Goal: Transaction & Acquisition: Purchase product/service

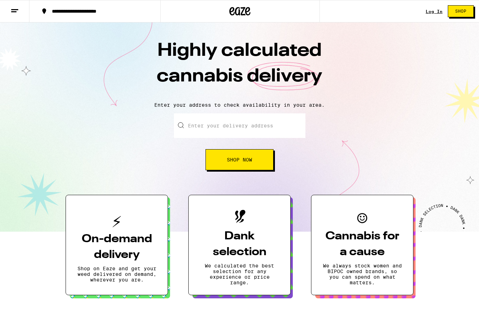
click at [435, 9] on link "Log In" at bounding box center [434, 11] width 17 height 5
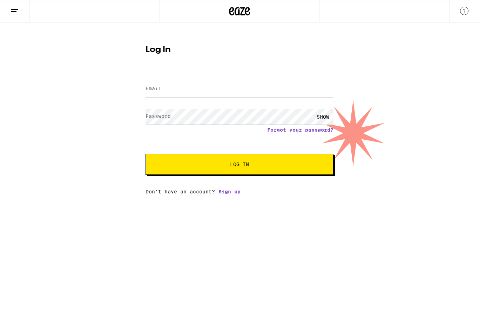
click at [271, 87] on input "Email" at bounding box center [240, 89] width 188 height 16
type input "[EMAIL_ADDRESS][DOMAIN_NAME]"
click at [240, 165] on button "Log In" at bounding box center [240, 164] width 188 height 21
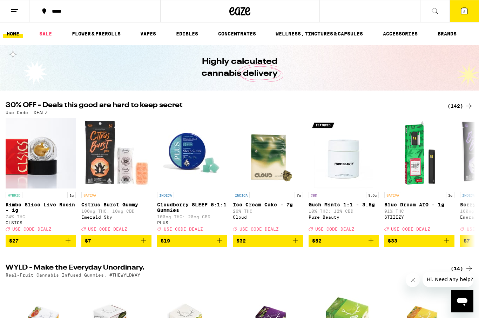
click at [454, 107] on div "(142)" at bounding box center [461, 106] width 26 height 8
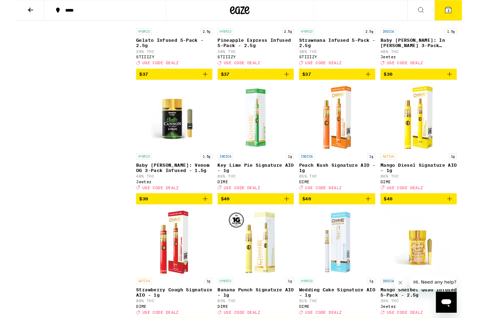
scroll to position [4271, 0]
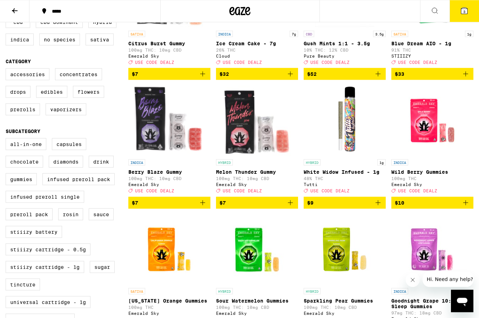
scroll to position [0, 0]
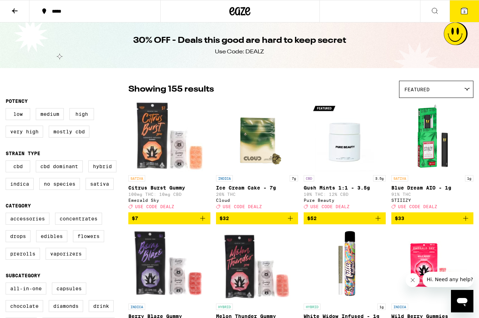
click at [14, 11] on icon at bounding box center [15, 10] width 6 height 5
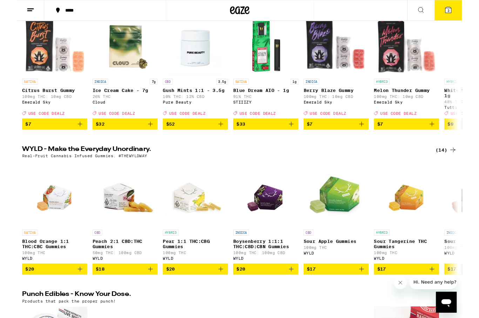
scroll to position [471, 0]
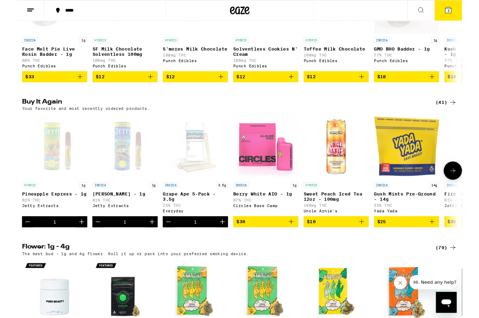
click at [36, 182] on div "Open page for Pineapple Express - 1g from Jetty Extracts" at bounding box center [41, 157] width 70 height 70
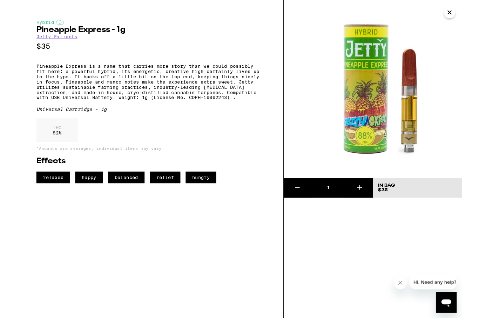
click at [470, 12] on button "Close" at bounding box center [466, 13] width 13 height 13
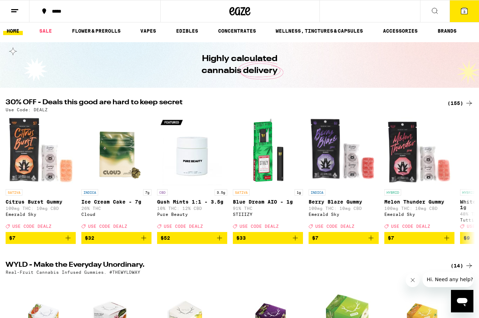
scroll to position [0, 0]
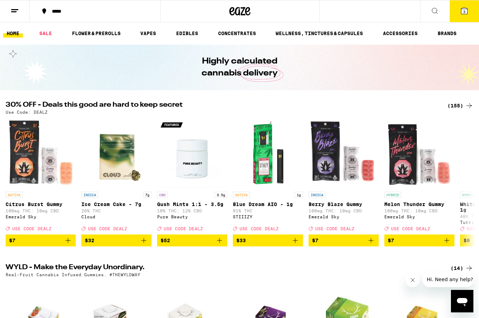
click at [461, 105] on div "(155)" at bounding box center [461, 105] width 26 height 8
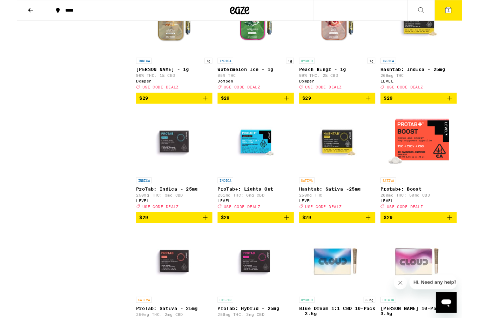
scroll to position [2781, 0]
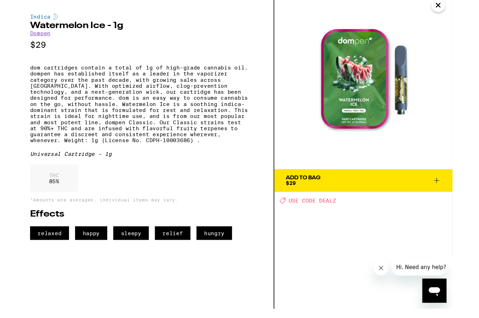
click at [350, 181] on span "Add To Bag $29" at bounding box center [330, 176] width 144 height 10
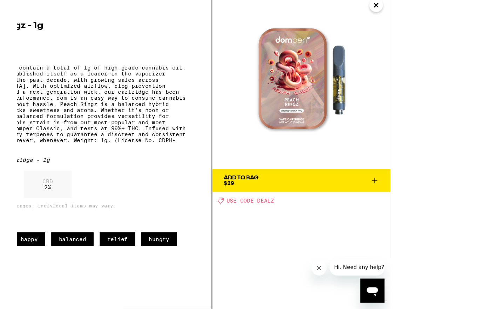
click at [288, 181] on span "Add To Bag $29" at bounding box center [330, 176] width 144 height 10
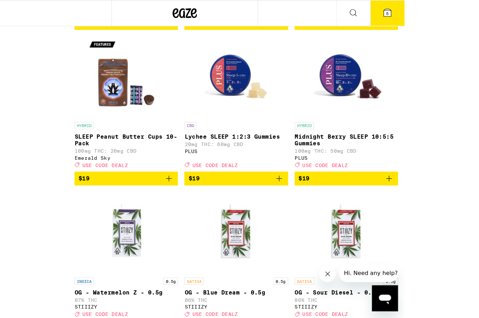
scroll to position [1361, 0]
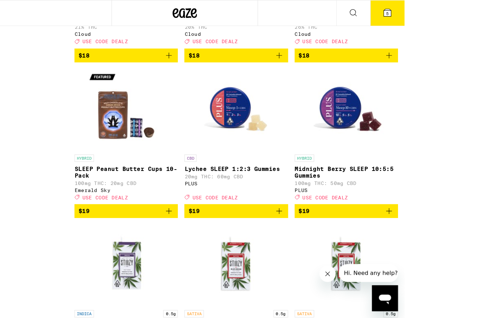
click at [401, 11] on icon at bounding box center [398, 11] width 6 height 6
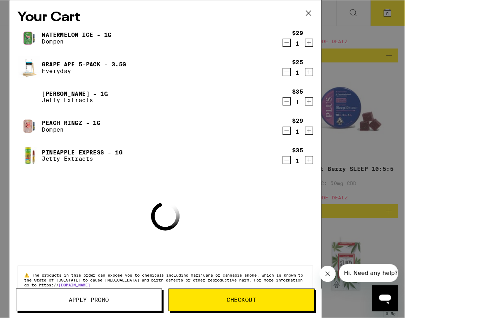
scroll to position [1361, 0]
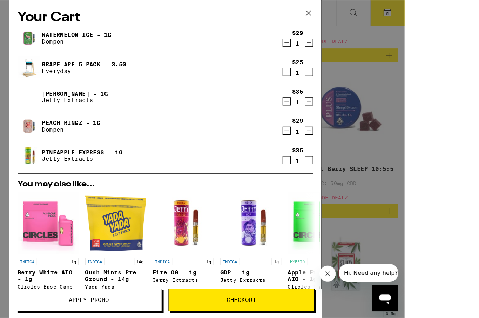
click at [308, 137] on icon "Decrement" at bounding box center [311, 138] width 6 height 8
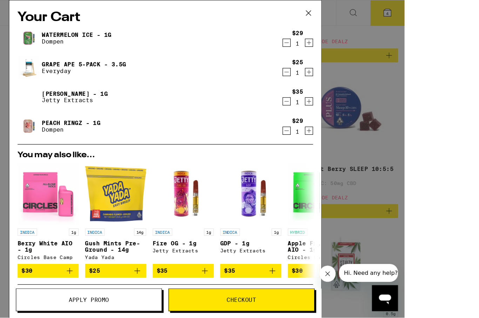
click at [308, 88] on icon "Decrement" at bounding box center [311, 87] width 6 height 8
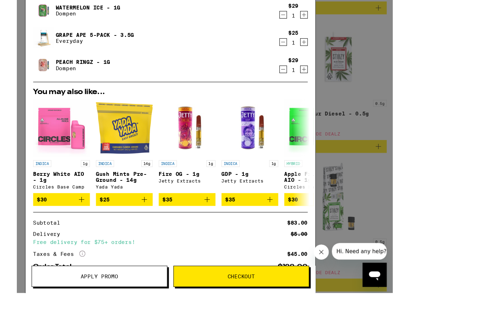
scroll to position [1513, 0]
click at [124, 278] on span "Apply Promo" at bounding box center [141, 279] width 35 height 5
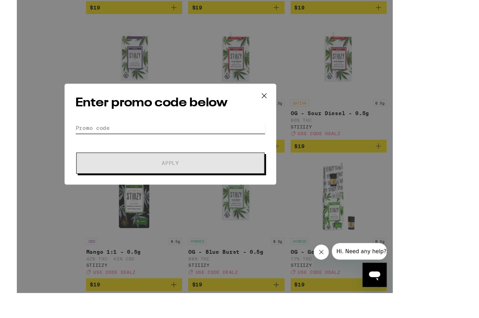
click at [150, 137] on input "Promo Code" at bounding box center [207, 142] width 176 height 11
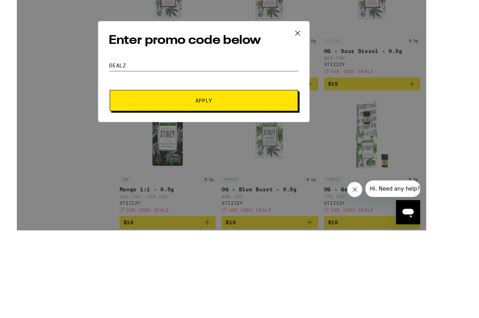
type input "DEALZ"
click at [226, 172] on span "Apply" at bounding box center [207, 174] width 126 height 5
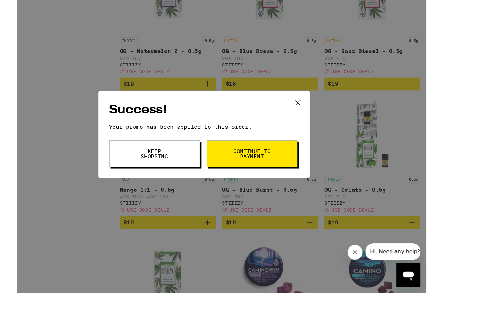
click at [255, 161] on span "Continue to payment" at bounding box center [251, 166] width 36 height 10
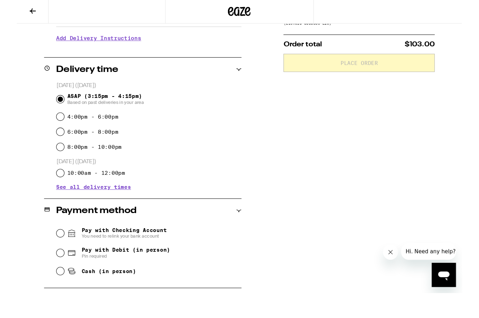
scroll to position [142, 0]
click at [44, 254] on input "Pay with Debit (in person) Pin required" at bounding box center [40, 257] width 7 height 7
radio input "true"
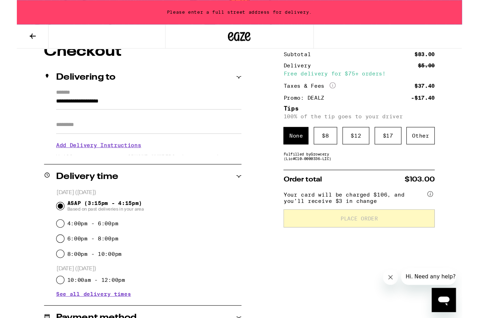
scroll to position [53, 0]
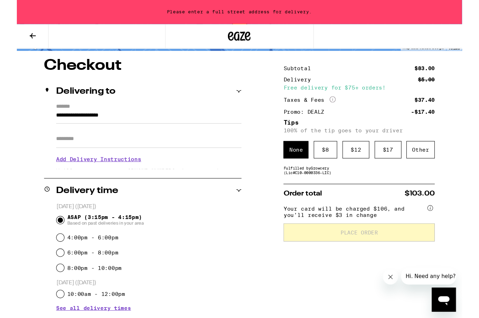
click at [102, 150] on h3 "Add Delivery Instructions" at bounding box center [122, 148] width 172 height 16
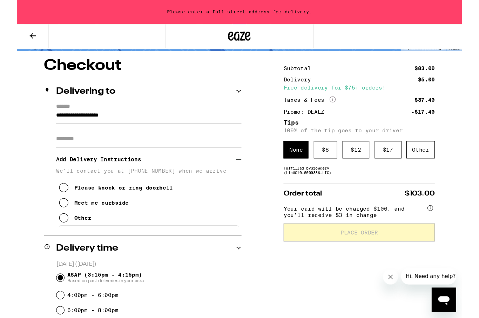
click at [48, 192] on icon at bounding box center [43, 188] width 8 height 8
click at [127, 109] on input "**********" at bounding box center [122, 109] width 172 height 12
click at [65, 108] on input "**********" at bounding box center [122, 109] width 172 height 12
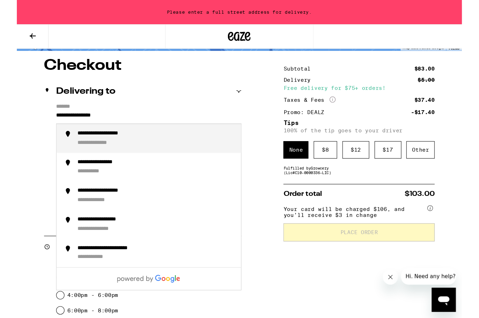
click at [93, 133] on div "**********" at bounding box center [81, 132] width 48 height 7
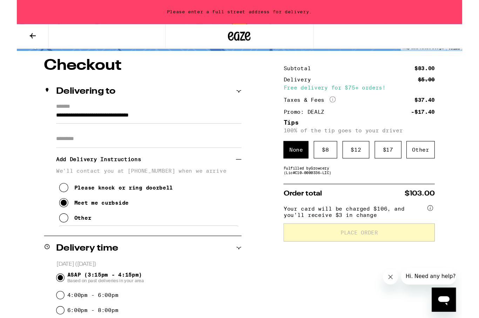
type input "**********"
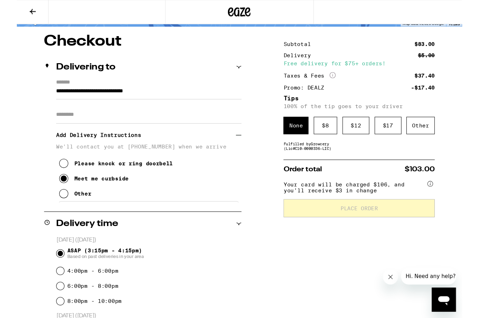
click at [60, 112] on input "Apt/Suite" at bounding box center [122, 106] width 172 height 17
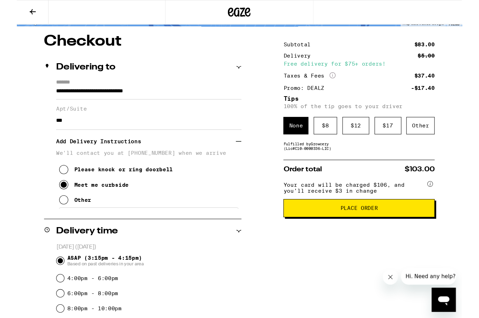
type input "***"
click at [248, 69] on div "**********" at bounding box center [206, 274] width 413 height 484
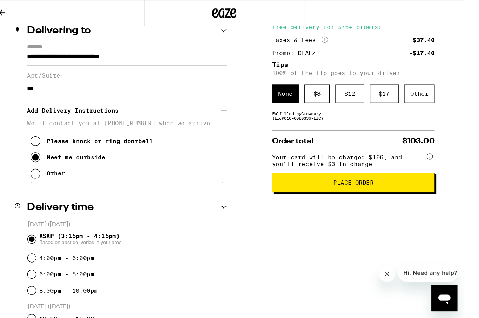
scroll to position [89, 0]
click at [373, 160] on button "Place Order" at bounding box center [317, 157] width 140 height 17
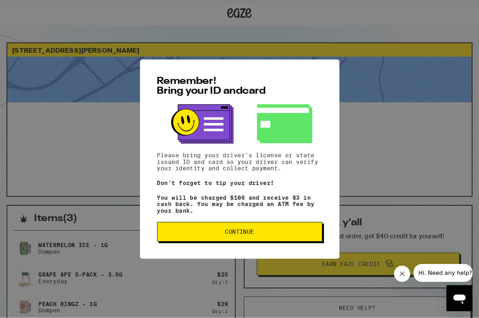
click at [272, 202] on span "Continue" at bounding box center [206, 199] width 131 height 5
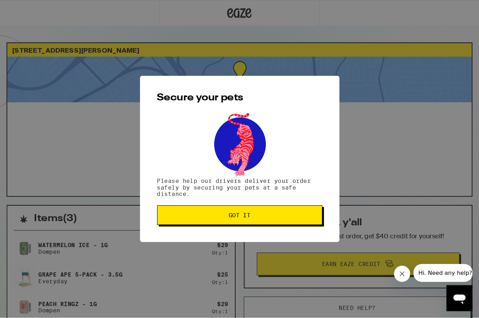
click at [272, 188] on span "Got it" at bounding box center [206, 185] width 131 height 5
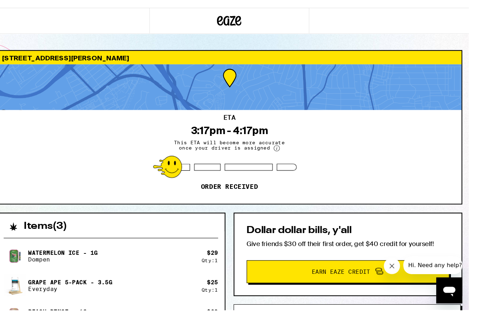
click at [362, 251] on div "Dollar dollar bills, y'all Give friends $30 off their first order, get $40 cred…" at bounding box center [309, 265] width 198 height 177
